Goal: Task Accomplishment & Management: Manage account settings

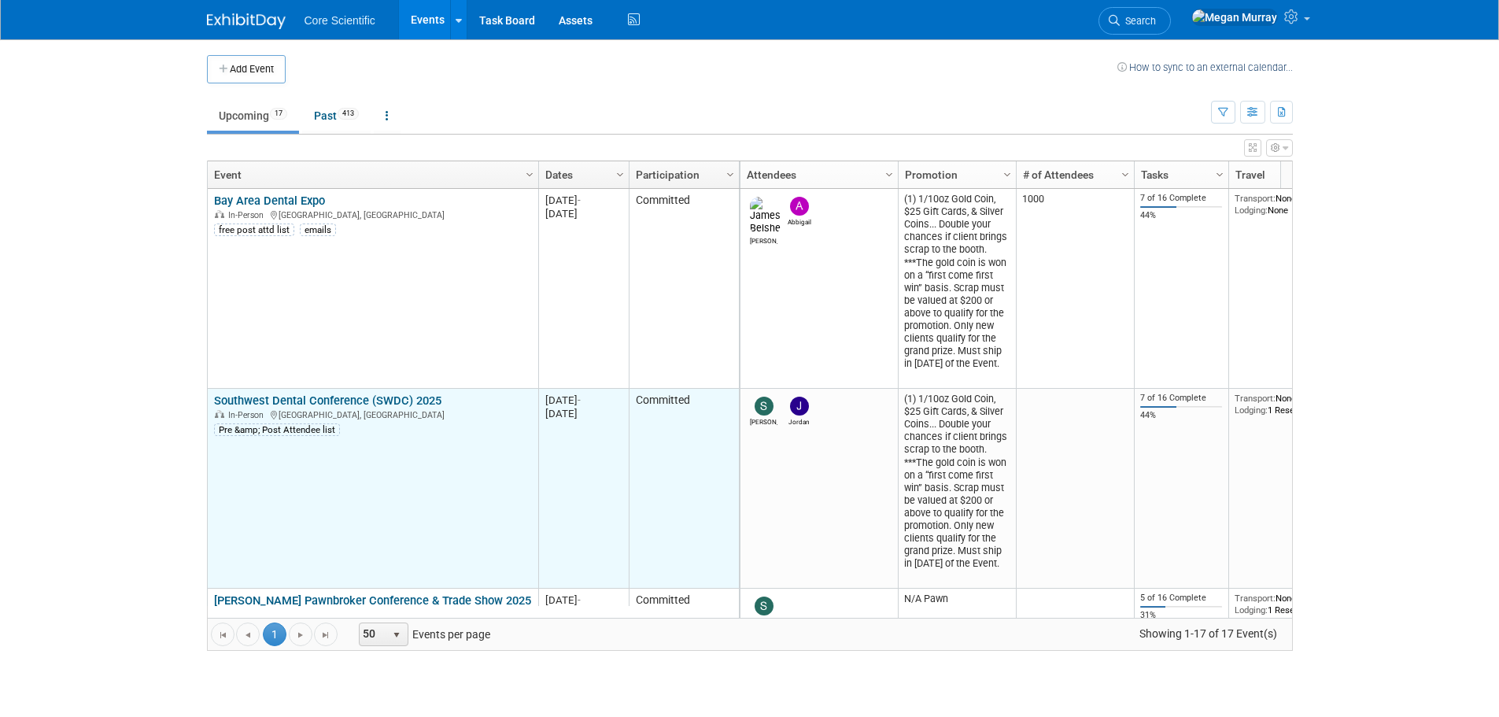
scroll to position [189, 0]
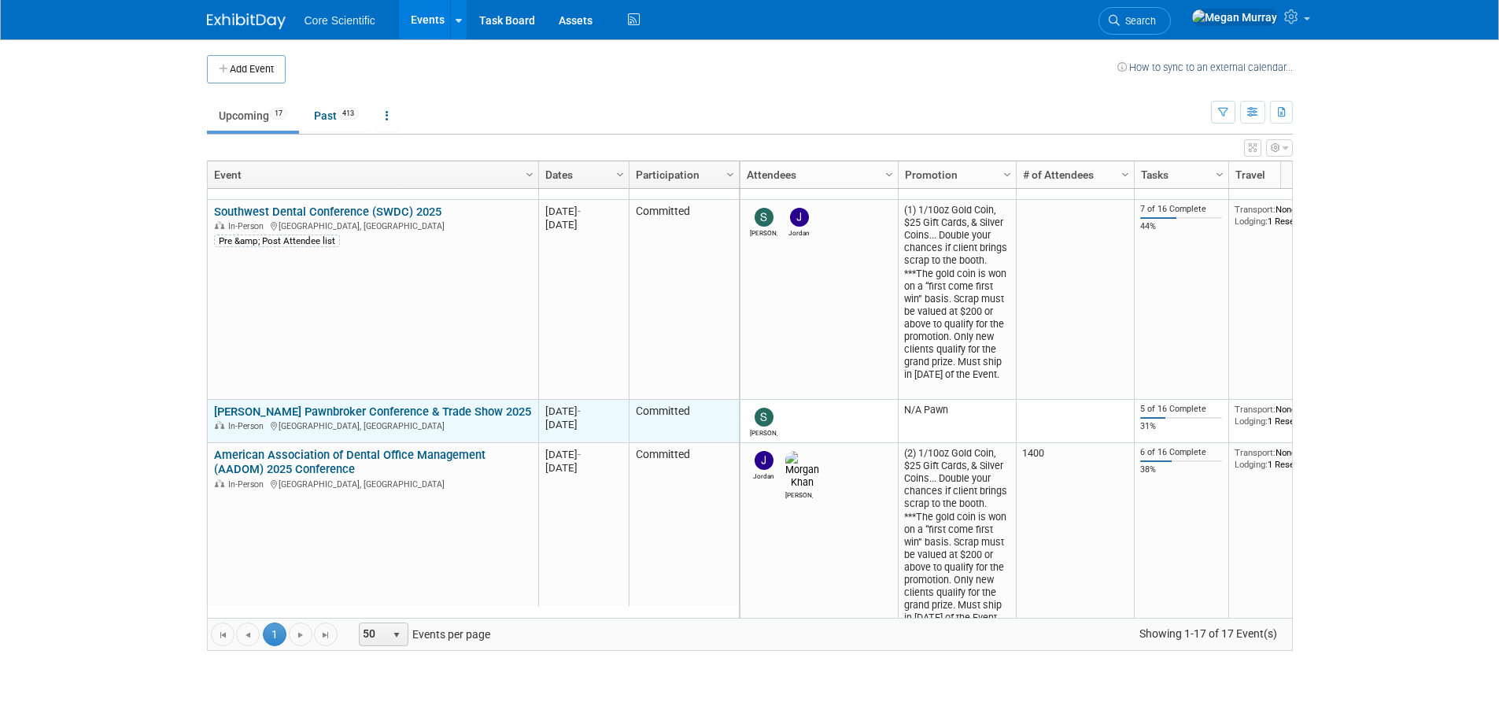
click at [304, 409] on link "[PERSON_NAME] Pawnbroker Conference & Trade Show 2025" at bounding box center [372, 411] width 317 height 14
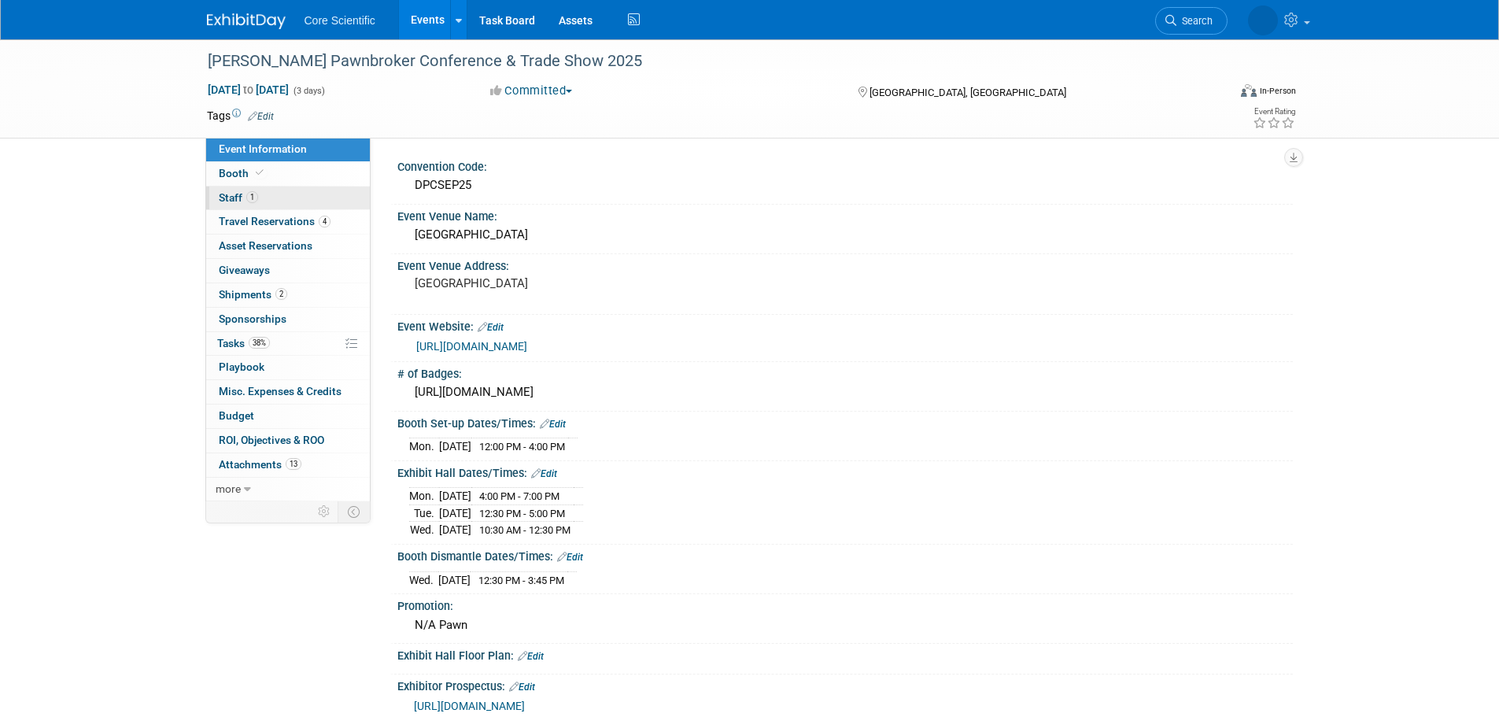
click at [326, 198] on link "1 Staff 1" at bounding box center [288, 198] width 164 height 24
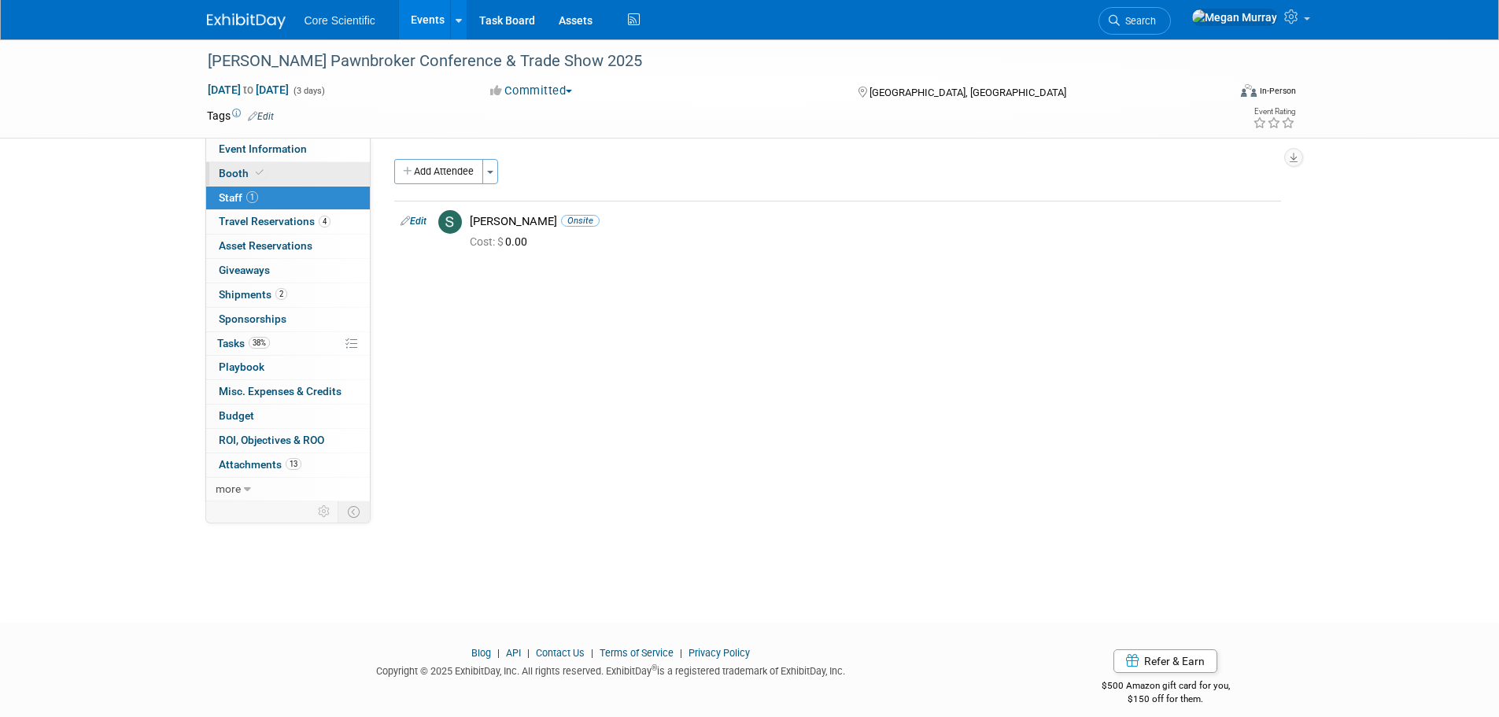
click at [278, 169] on link "Booth" at bounding box center [288, 174] width 164 height 24
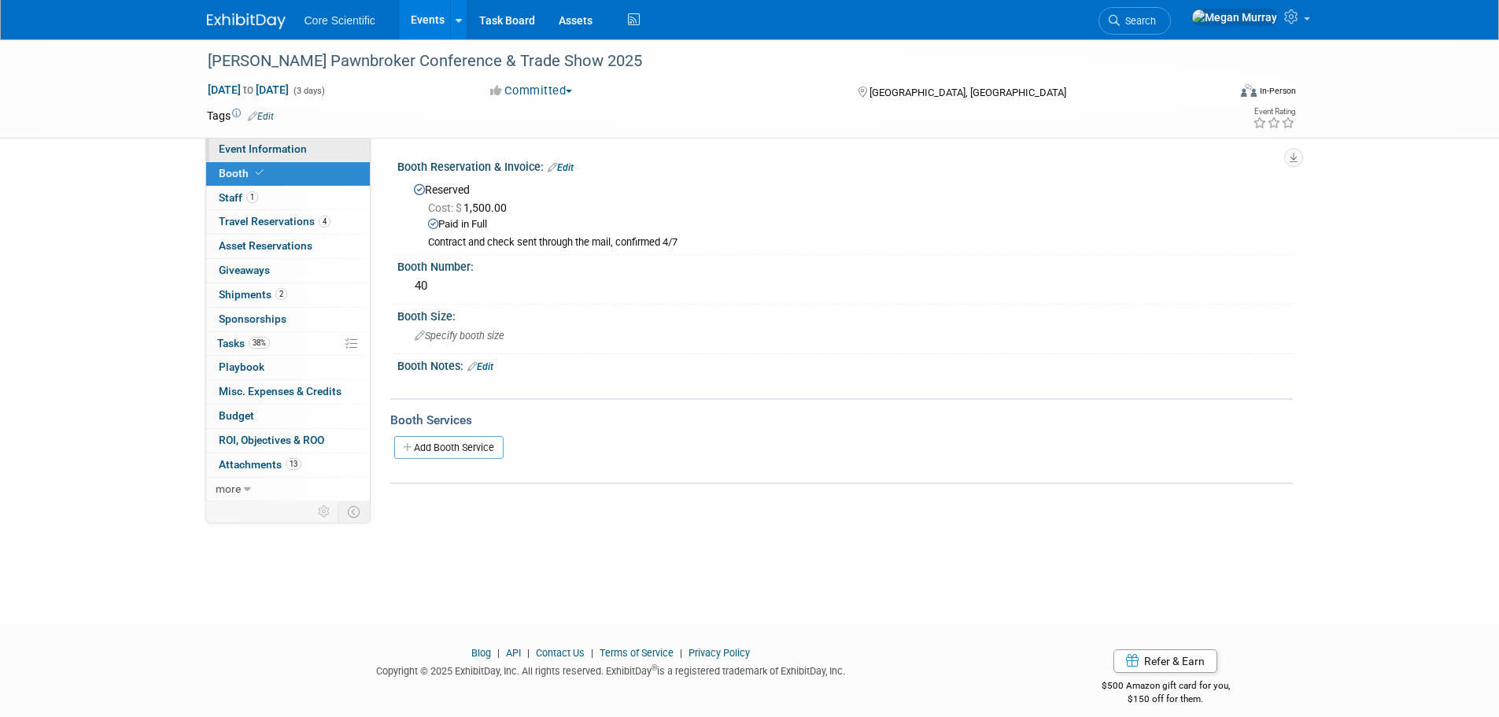
click at [253, 151] on span "Event Information" at bounding box center [263, 148] width 88 height 13
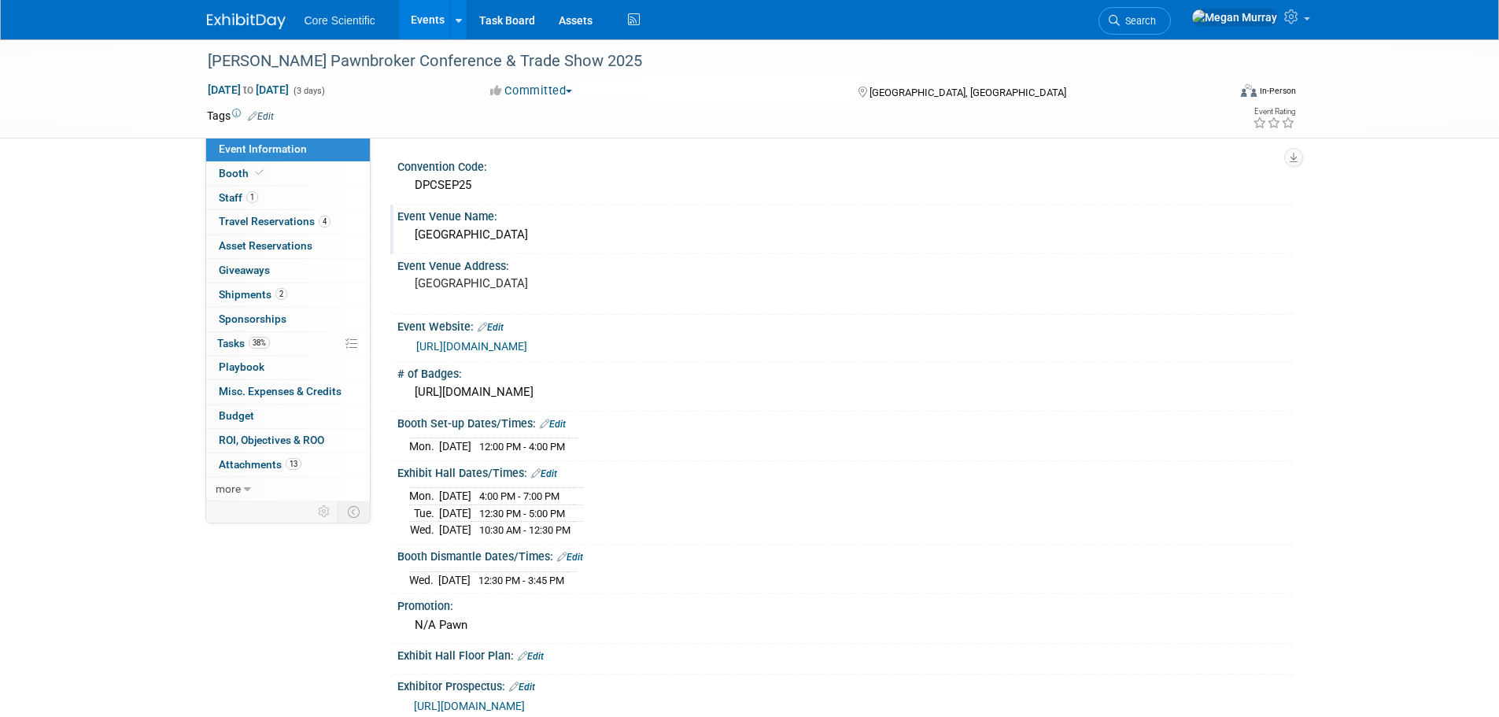
click at [461, 242] on div "Perdido Beach Resort" at bounding box center [845, 235] width 872 height 24
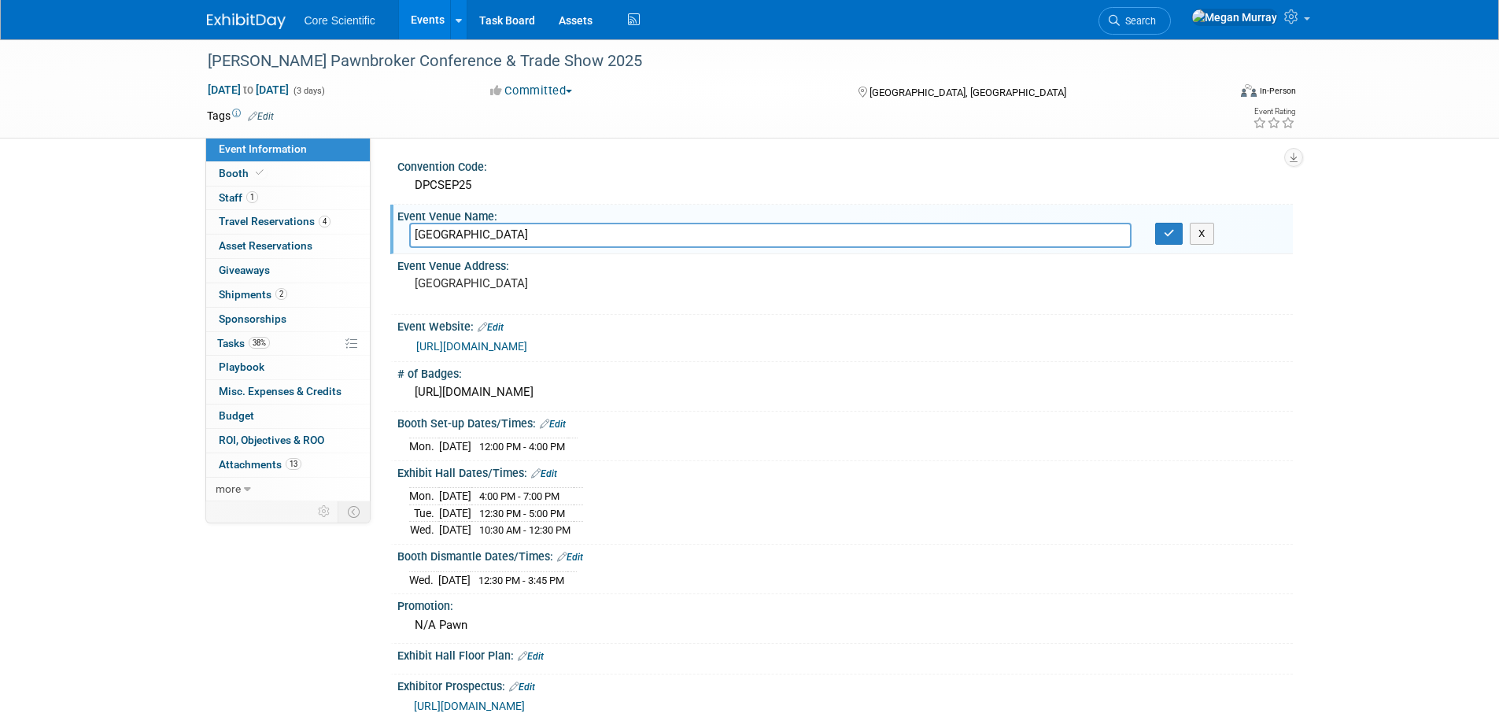
click at [461, 242] on input "Perdido Beach Resort" at bounding box center [770, 235] width 722 height 24
click at [497, 228] on input "Perdido Beach Resort" at bounding box center [770, 235] width 722 height 24
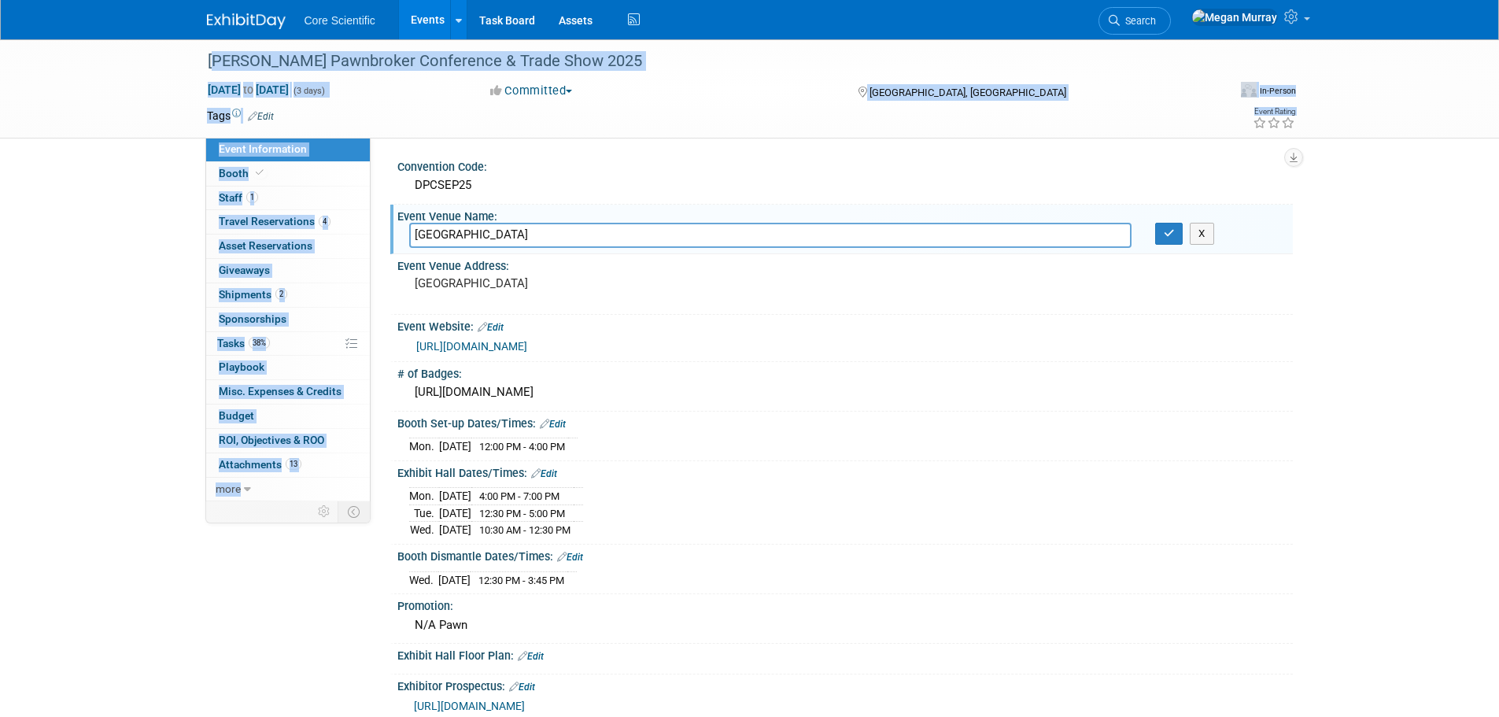
drag, startPoint x: 9, startPoint y: 349, endPoint x: 257, endPoint y: -95, distance: 508.9
click at [257, 0] on html "Core Scientific Events Add Event Bulk Upload Events Shareable Event Boards Rece…" at bounding box center [749, 358] width 1499 height 717
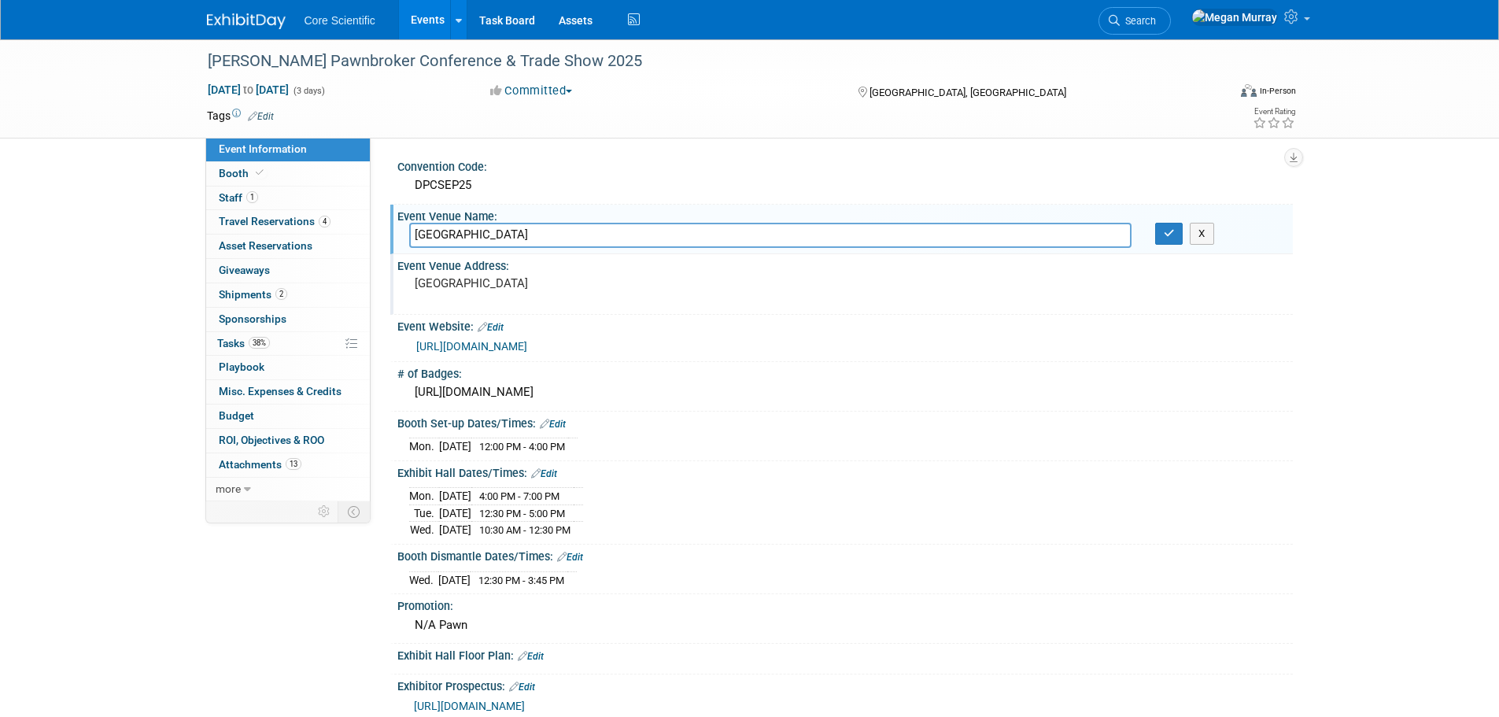
click at [551, 290] on pre "[GEOGRAPHIC_DATA]" at bounding box center [584, 283] width 338 height 14
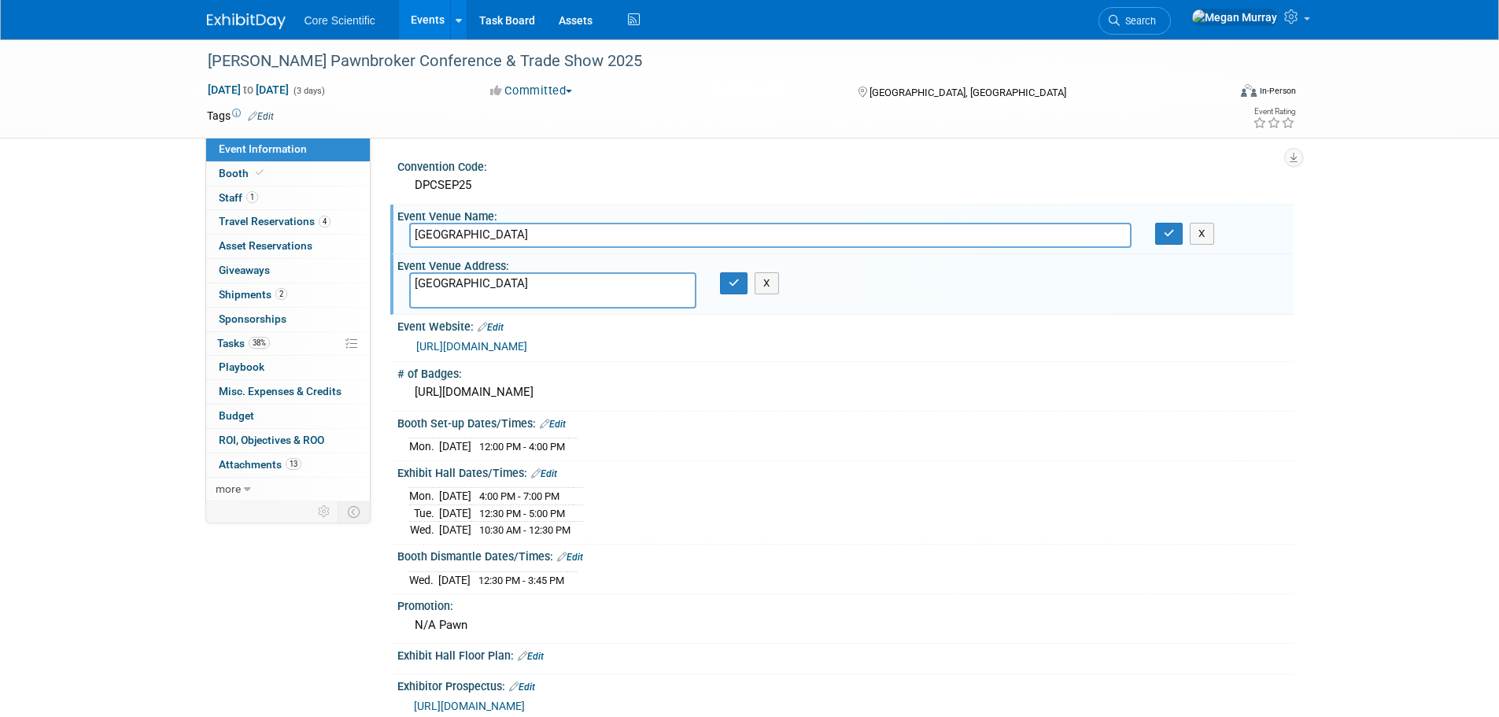
drag, startPoint x: 565, startPoint y: 282, endPoint x: 398, endPoint y: 285, distance: 166.8
click at [398, 285] on div "[GEOGRAPHIC_DATA]" at bounding box center [552, 290] width 311 height 36
click at [494, 304] on textarea "[GEOGRAPHIC_DATA]" at bounding box center [552, 290] width 287 height 36
